Goal: Check status: Check status

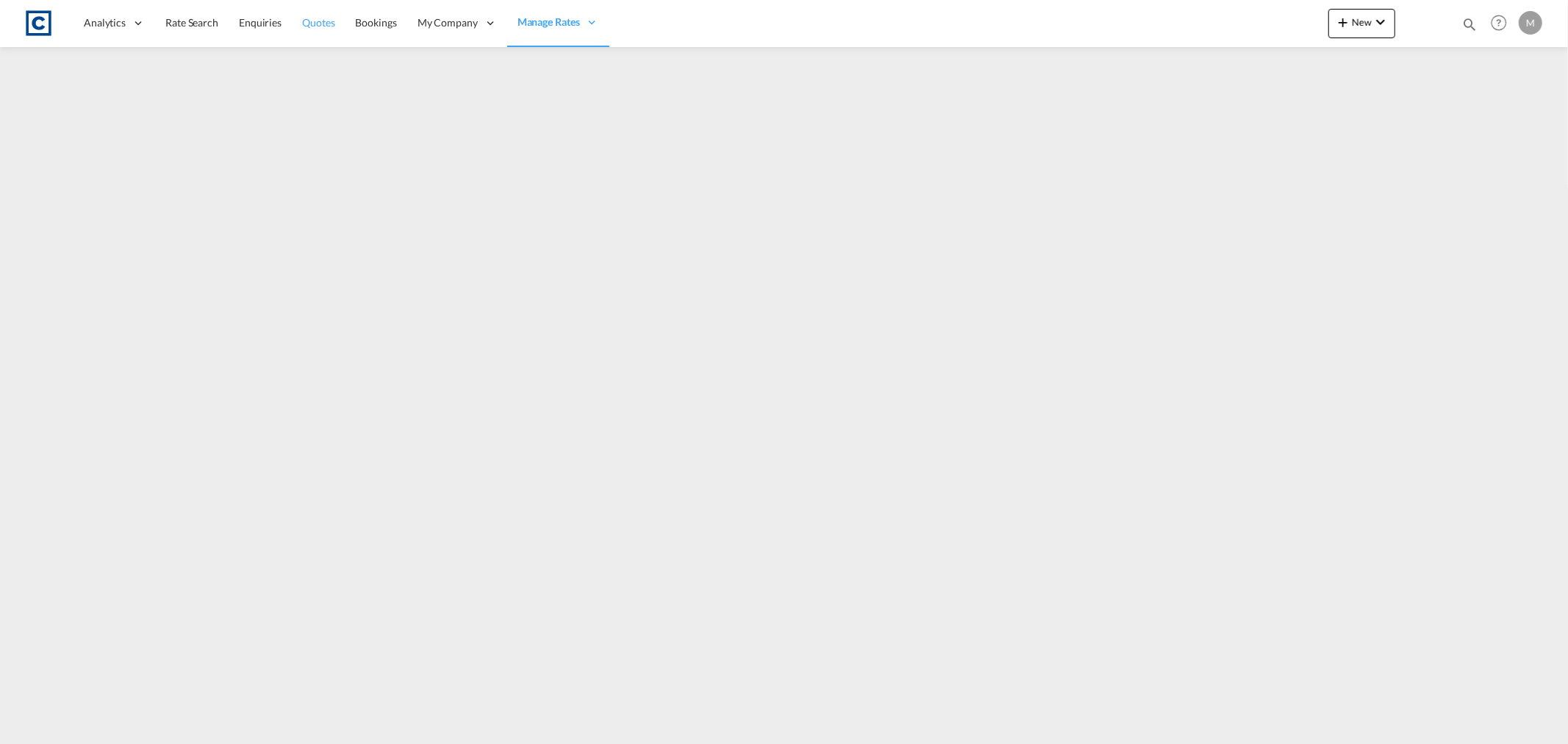
click at [320, 19] on span "Quotes" at bounding box center [317, 22] width 32 height 12
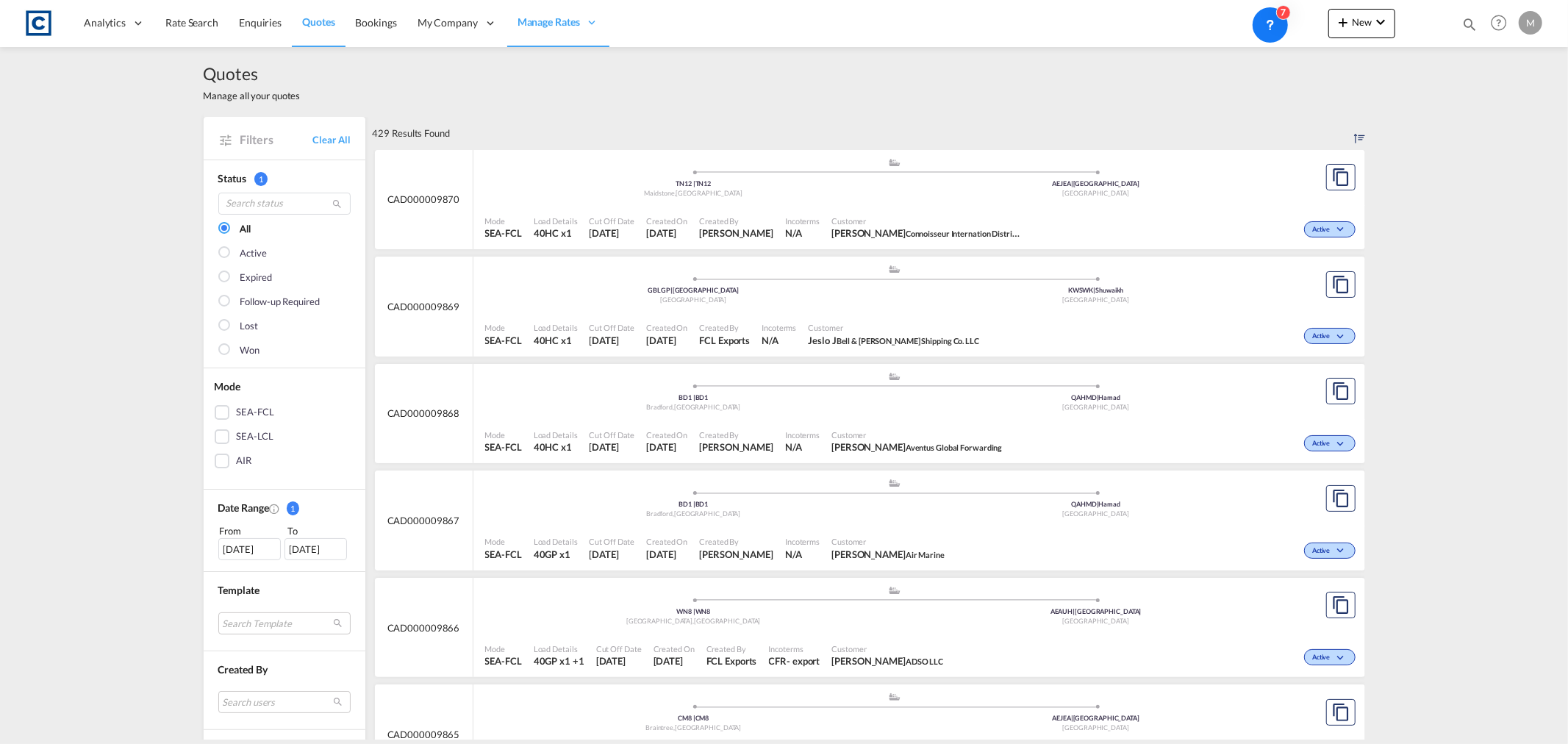
scroll to position [163, 0]
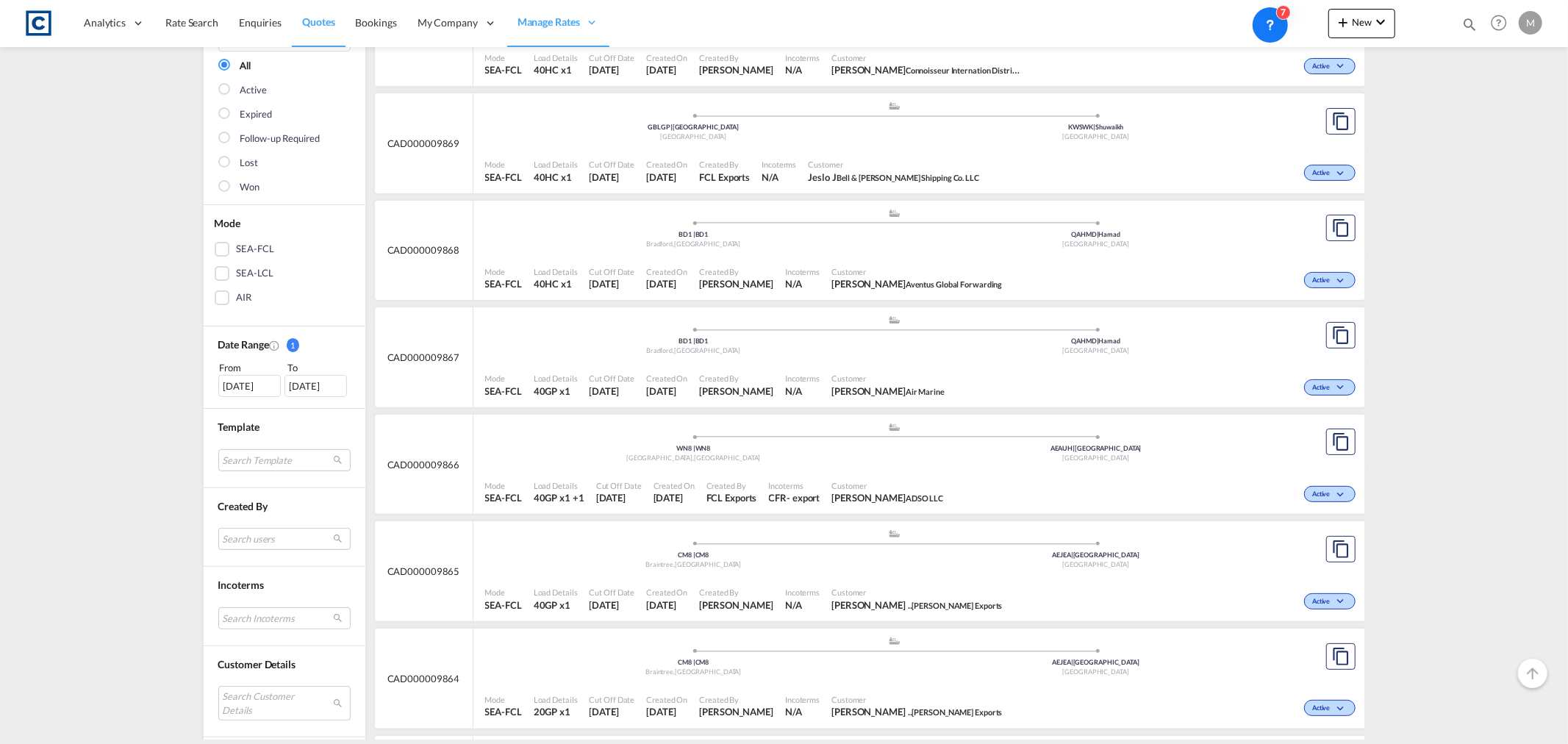
click at [245, 379] on div "[DATE]" at bounding box center [250, 386] width 63 height 22
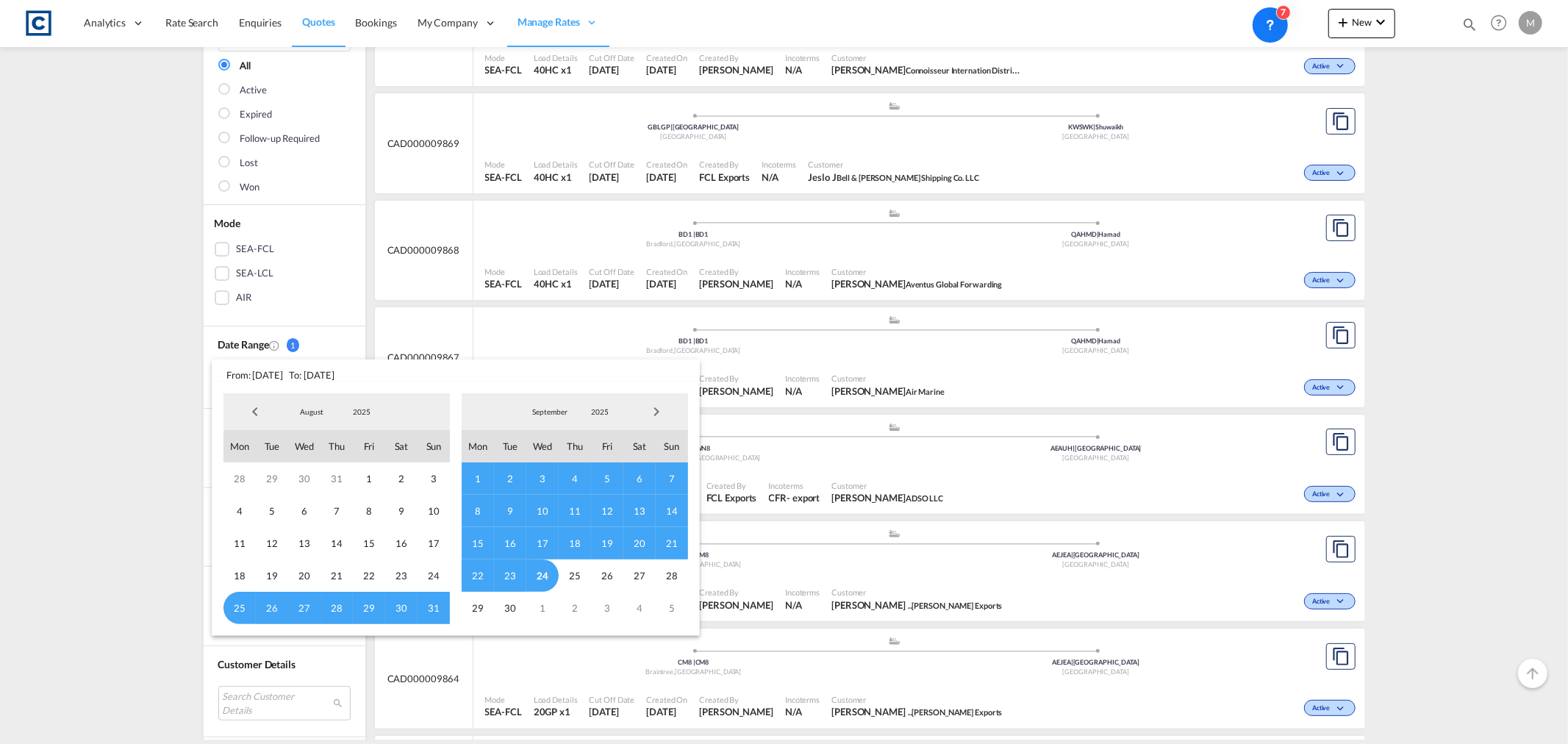
click at [255, 411] on span "Previous Month" at bounding box center [256, 412] width 30 height 30
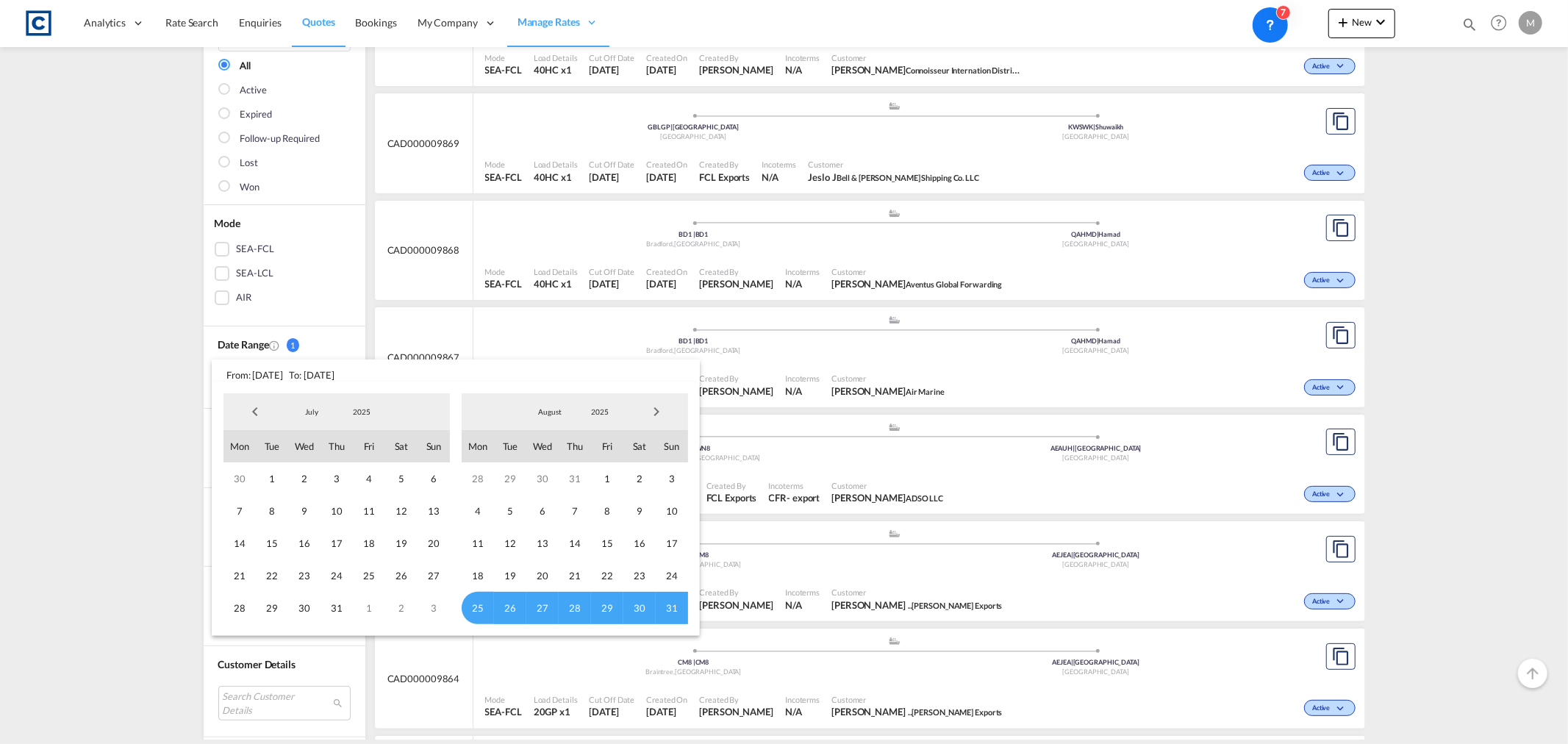
click at [255, 411] on span "Previous Month" at bounding box center [256, 412] width 30 height 30
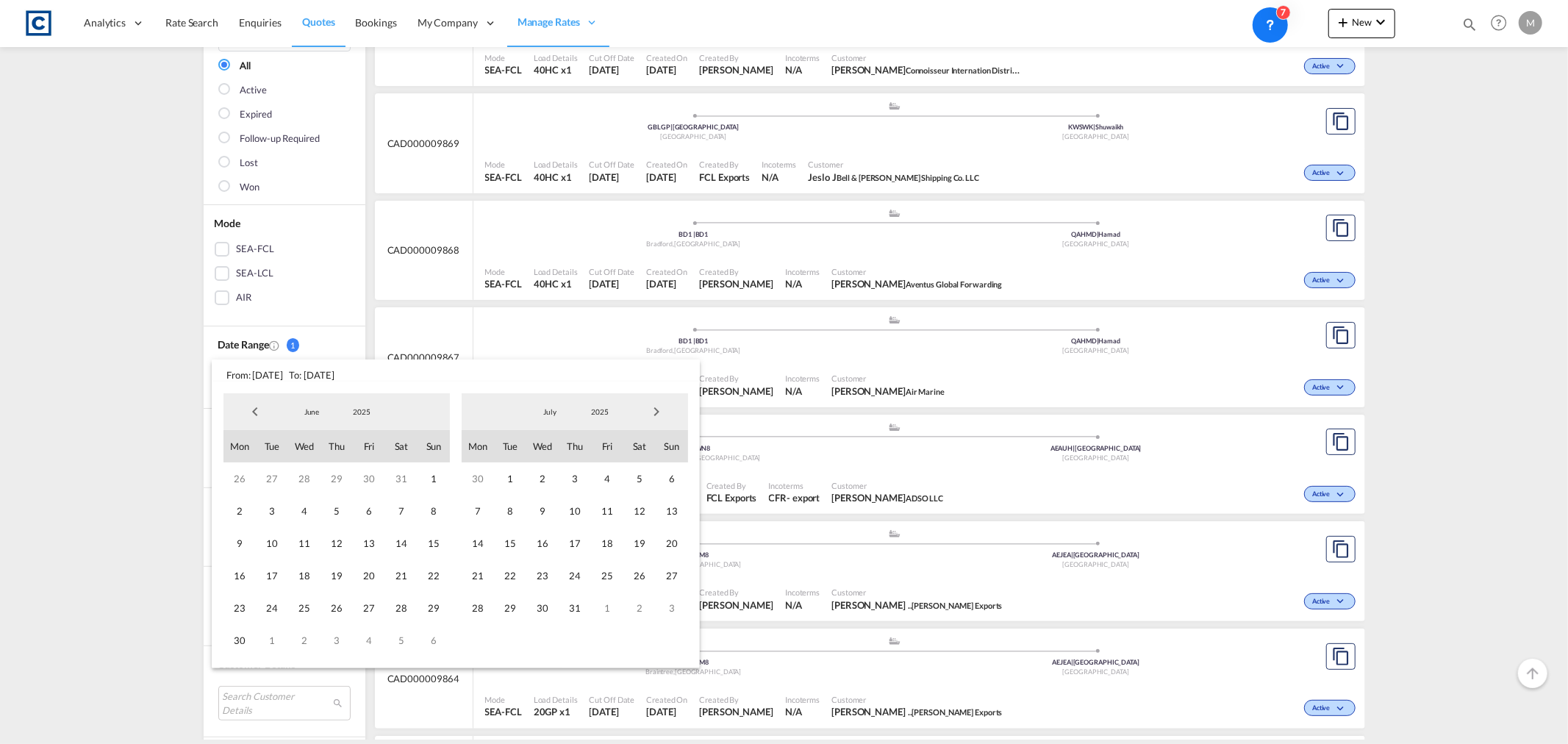
click at [255, 411] on span "Previous Month" at bounding box center [256, 412] width 30 height 30
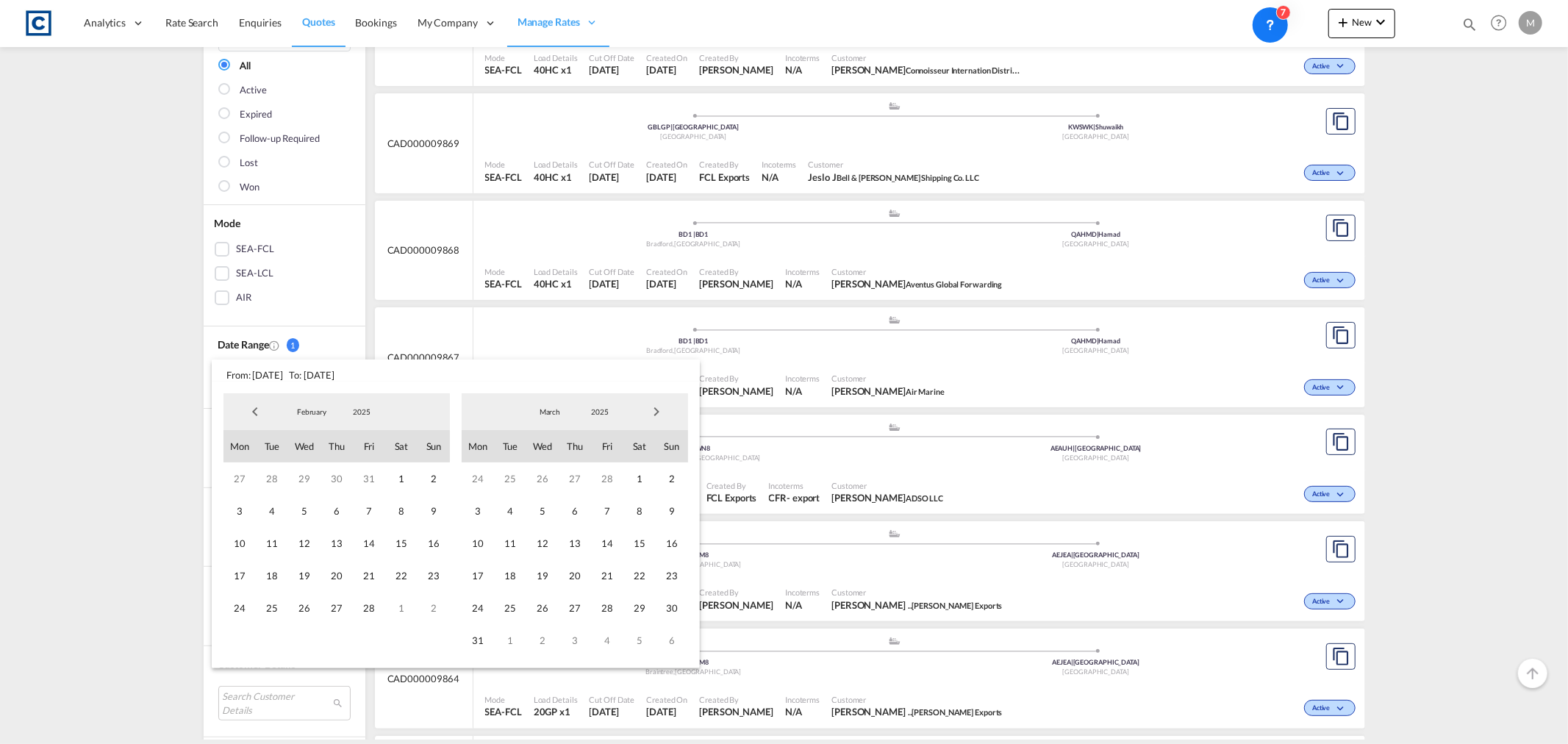
click at [255, 411] on span "Previous Month" at bounding box center [256, 412] width 30 height 30
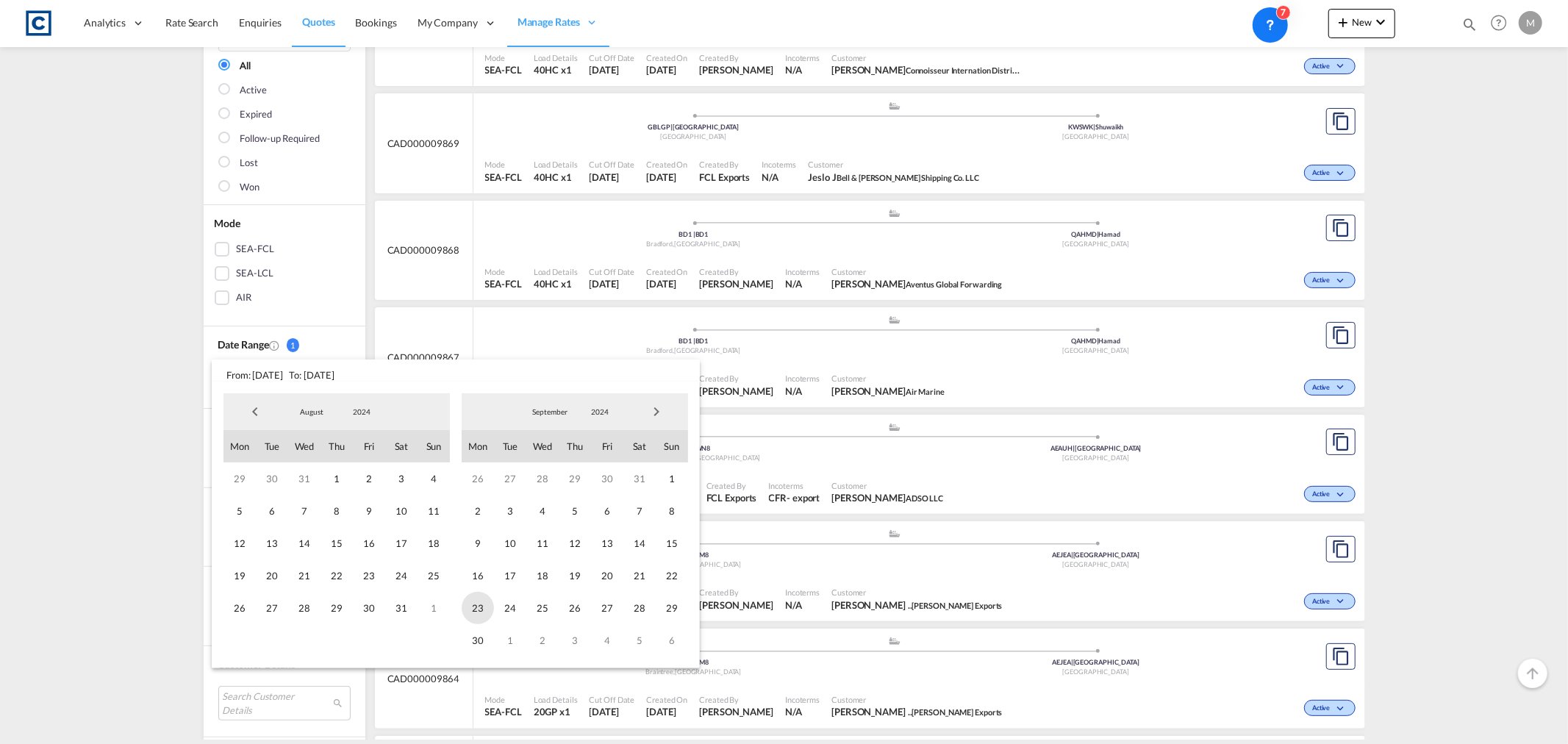
click at [478, 607] on span "23" at bounding box center [477, 608] width 32 height 32
click at [655, 412] on span "Next Month" at bounding box center [656, 412] width 30 height 30
click at [658, 412] on span "Next Month" at bounding box center [656, 412] width 30 height 30
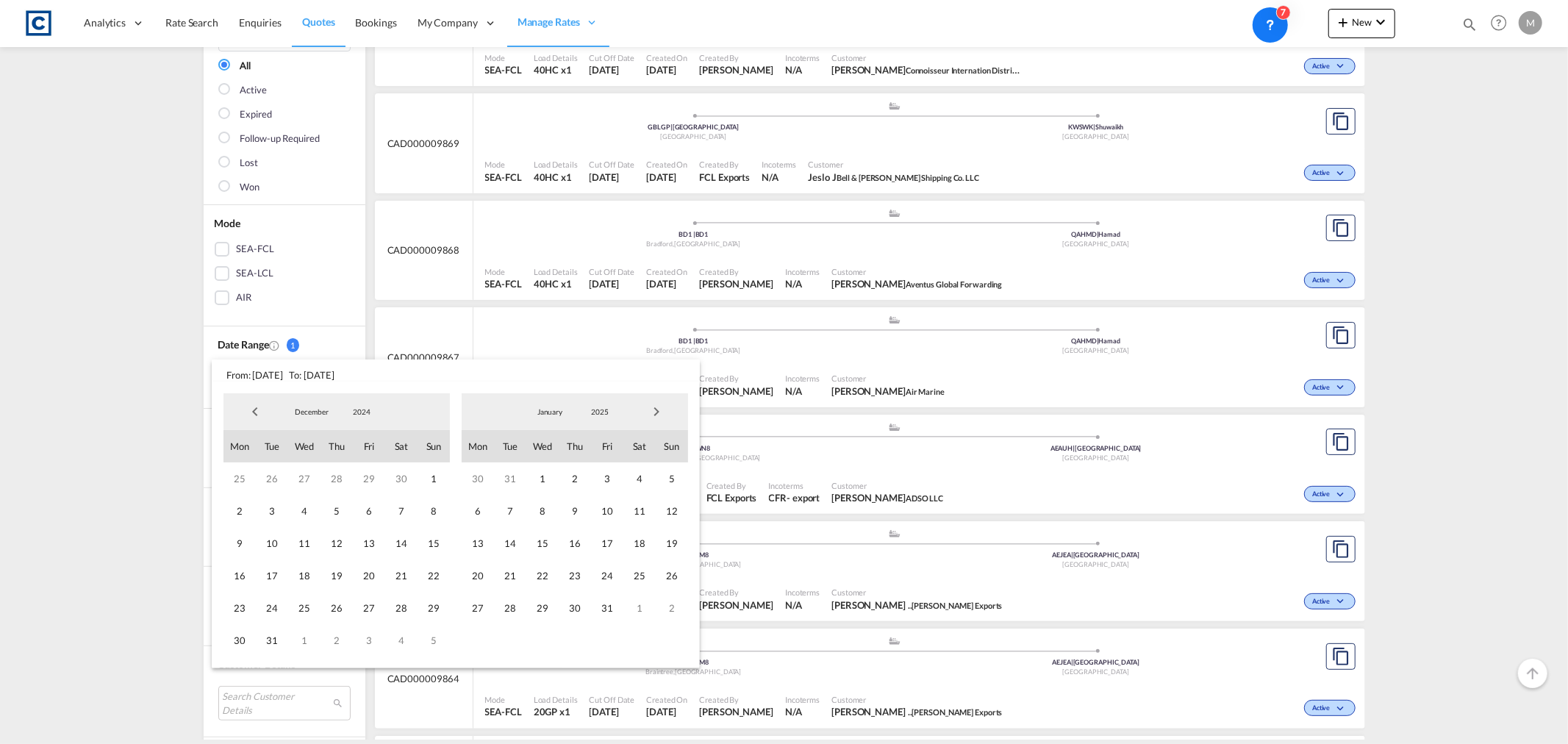
click at [658, 412] on span "Next Month" at bounding box center [656, 412] width 30 height 30
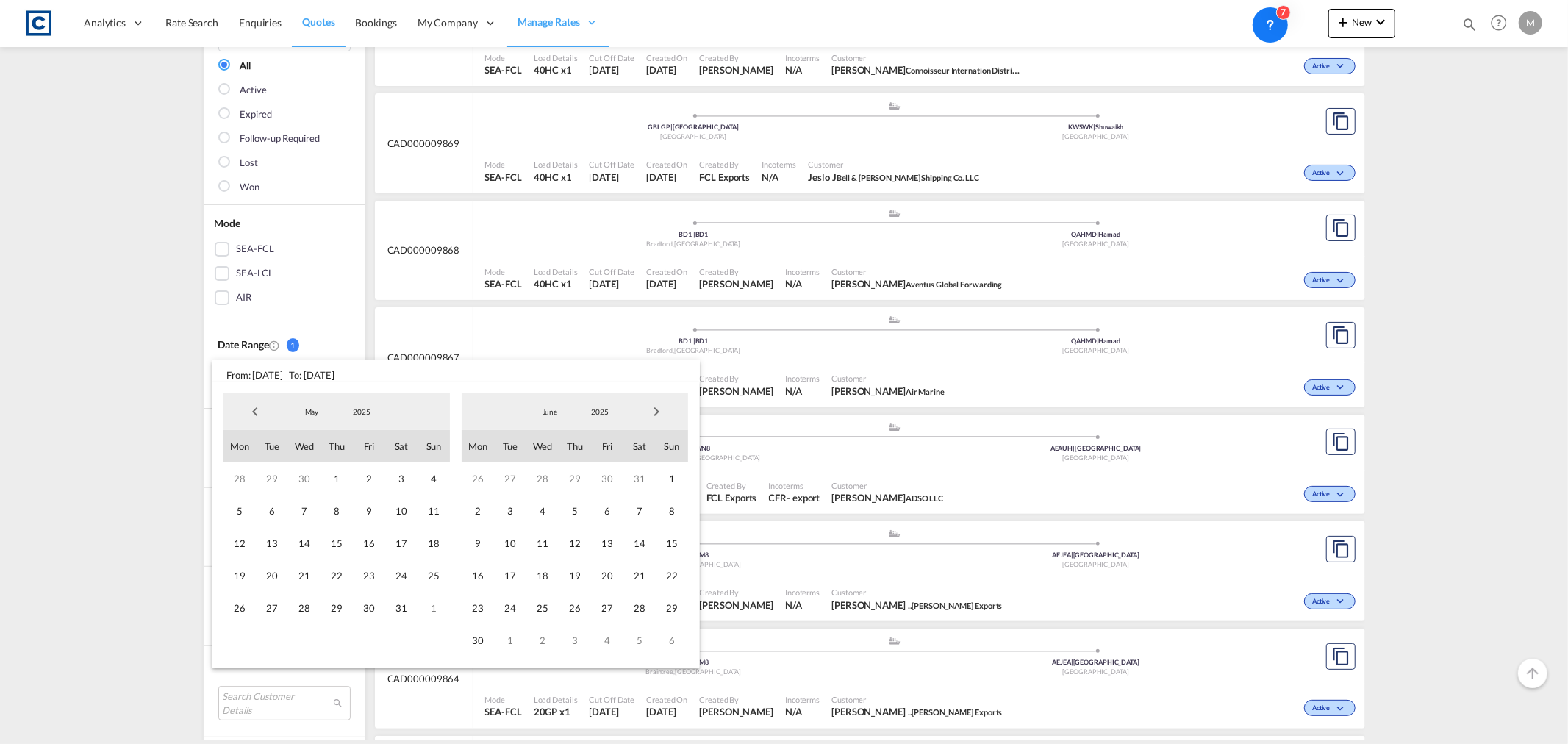
click at [658, 412] on span "Next Month" at bounding box center [656, 412] width 30 height 30
click at [540, 575] on span "24" at bounding box center [542, 576] width 32 height 32
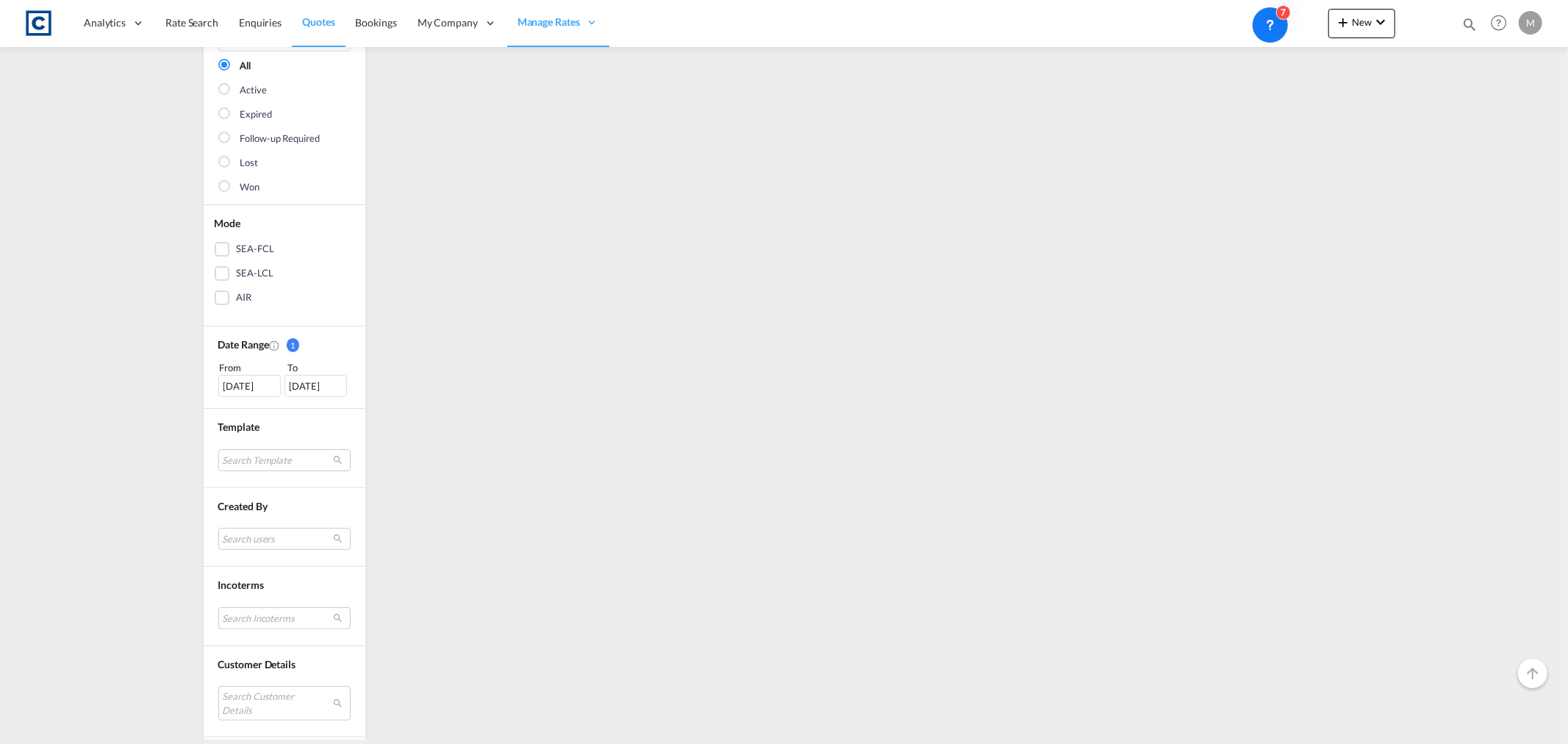
scroll to position [0, 0]
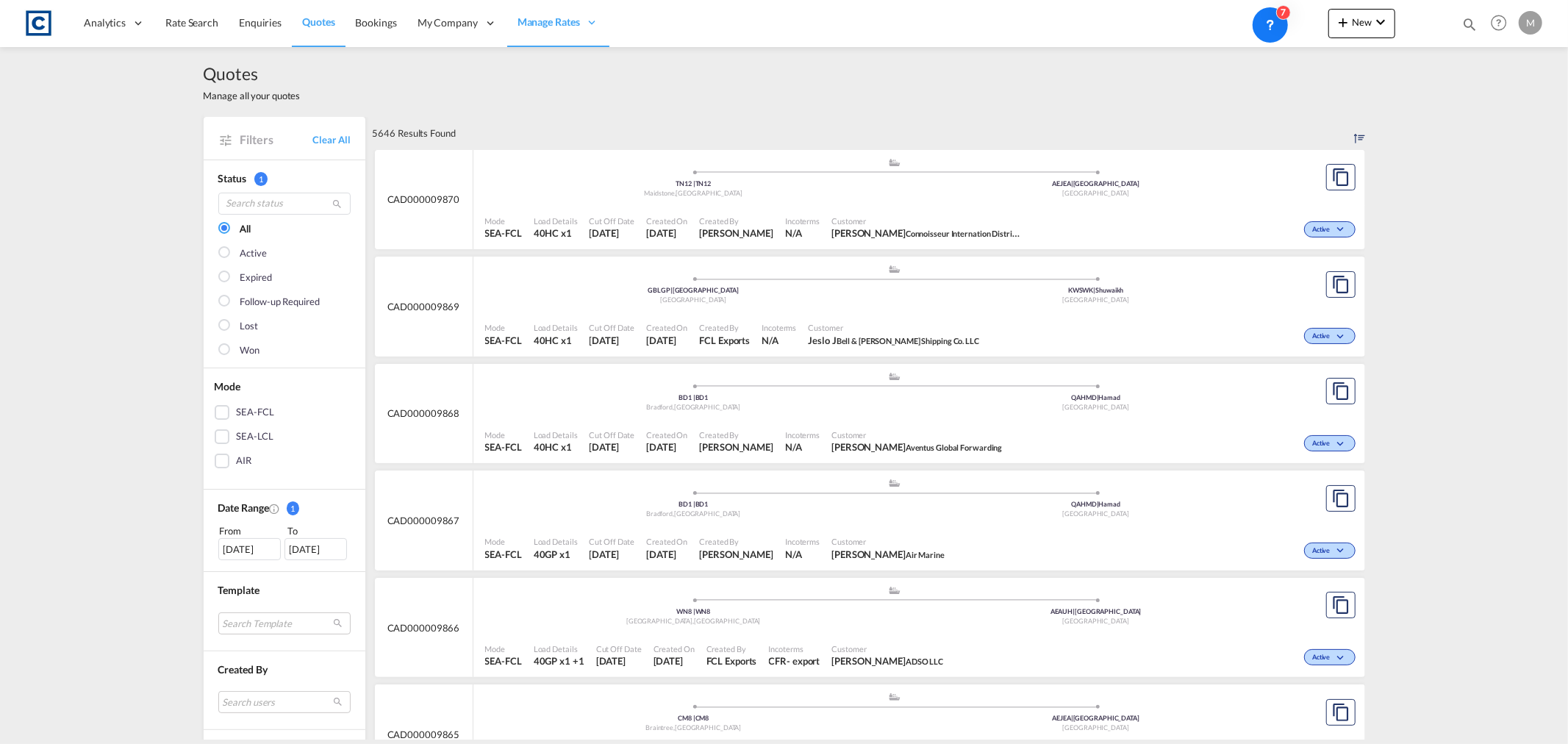
click at [220, 350] on div at bounding box center [226, 351] width 15 height 15
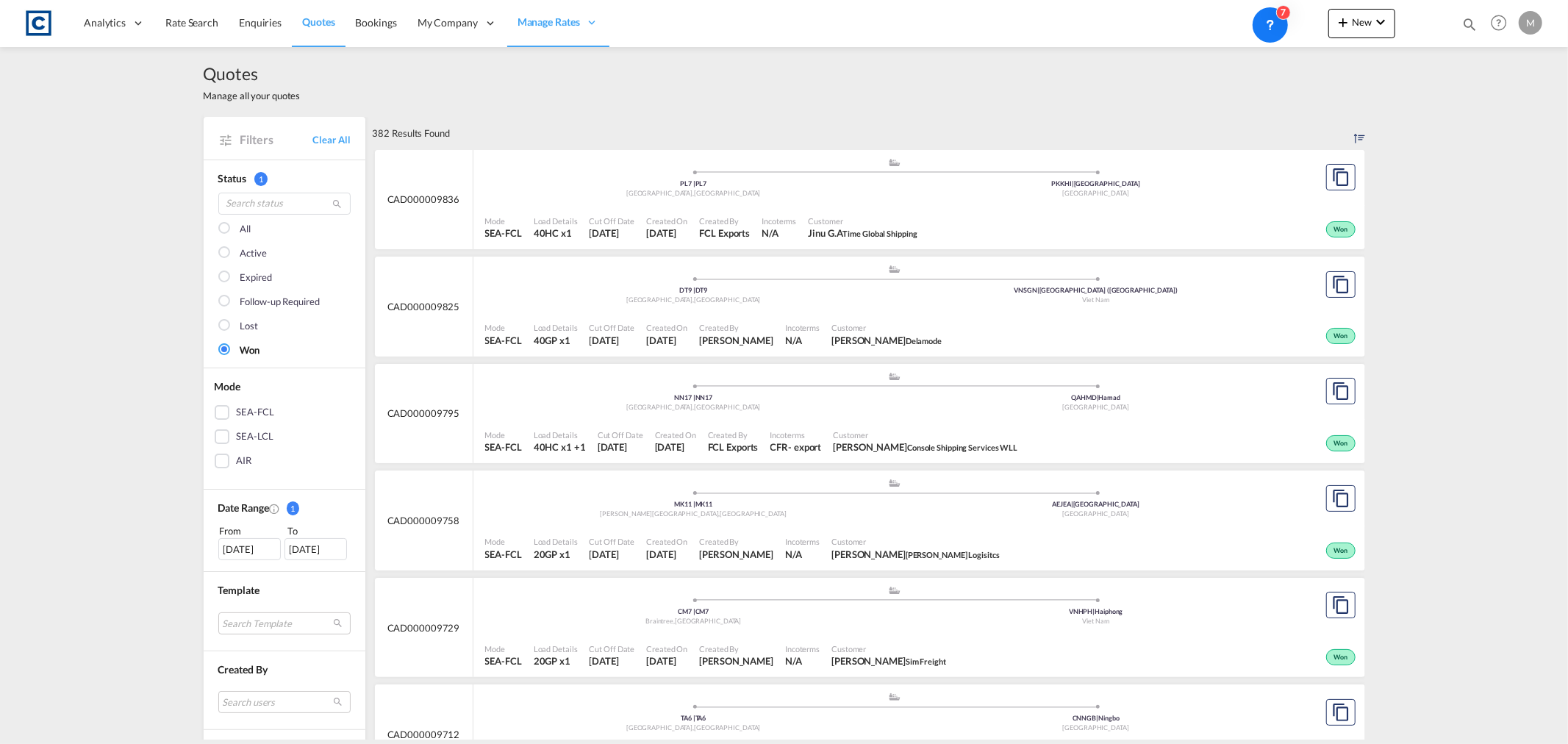
click at [218, 229] on div at bounding box center [226, 229] width 15 height 15
